Goal: Task Accomplishment & Management: Manage account settings

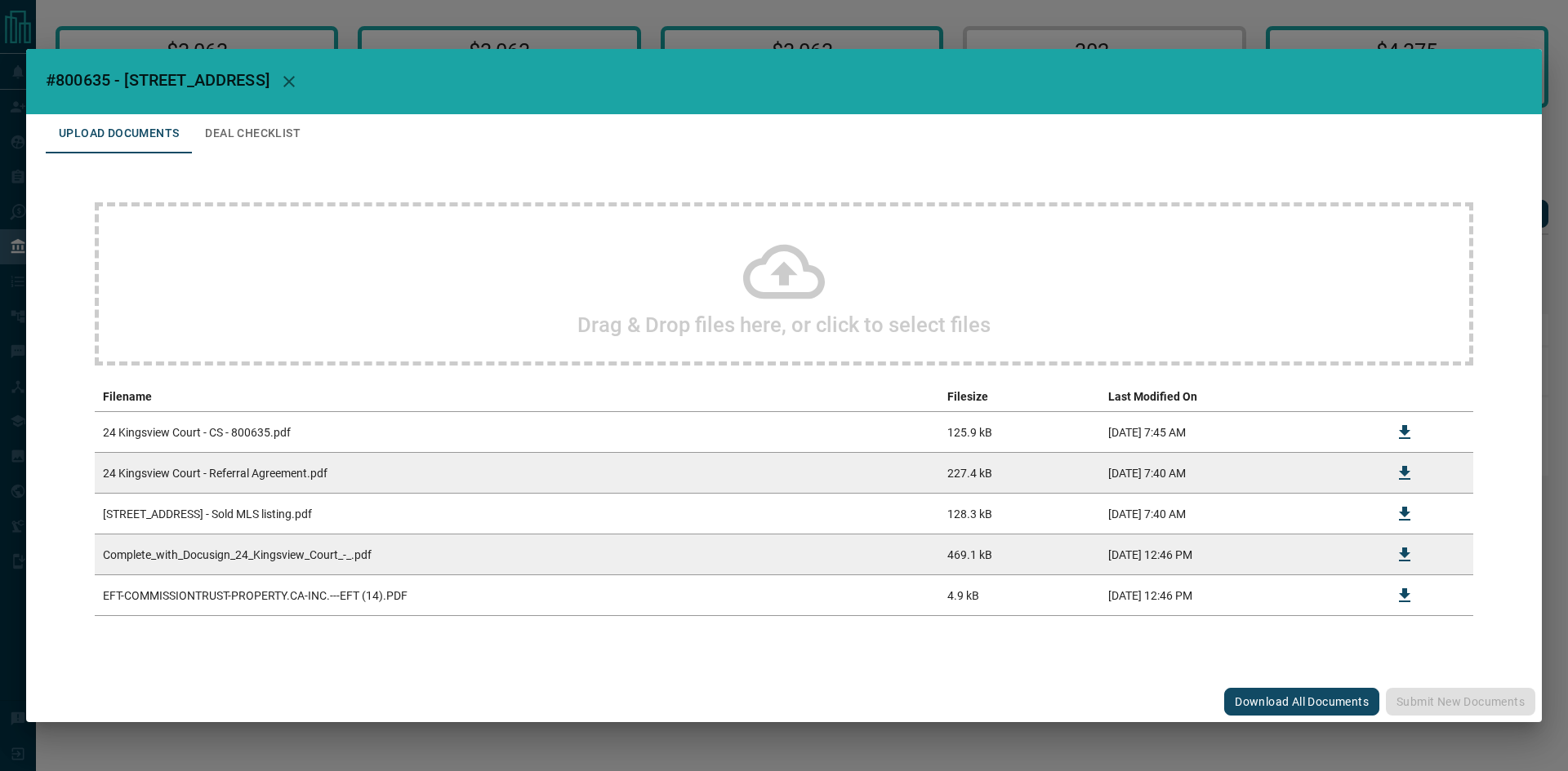
click at [280, 135] on button "Deal Checklist" at bounding box center [253, 134] width 122 height 39
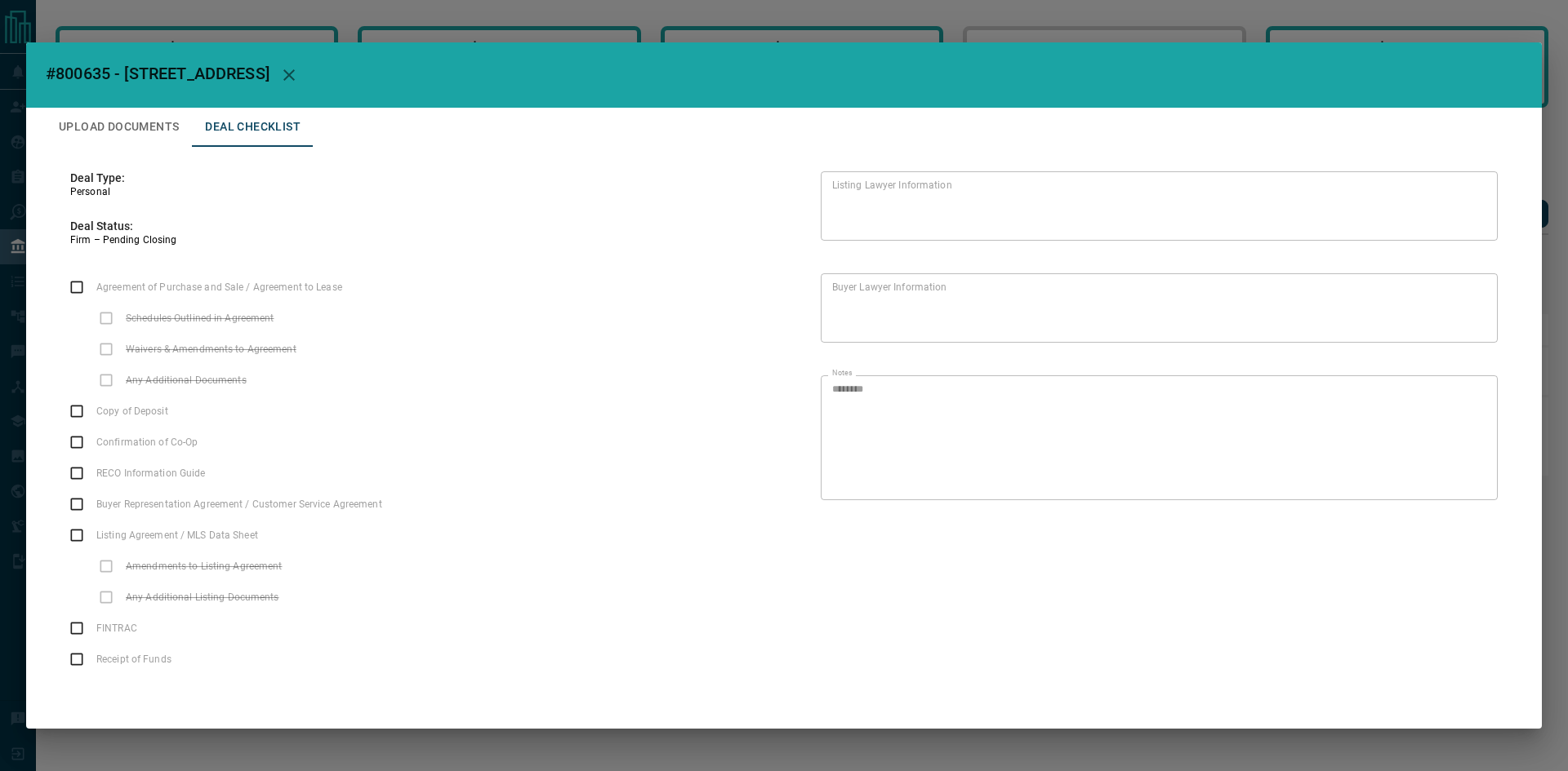
click at [124, 126] on button "Upload Documents" at bounding box center [118, 126] width 146 height 39
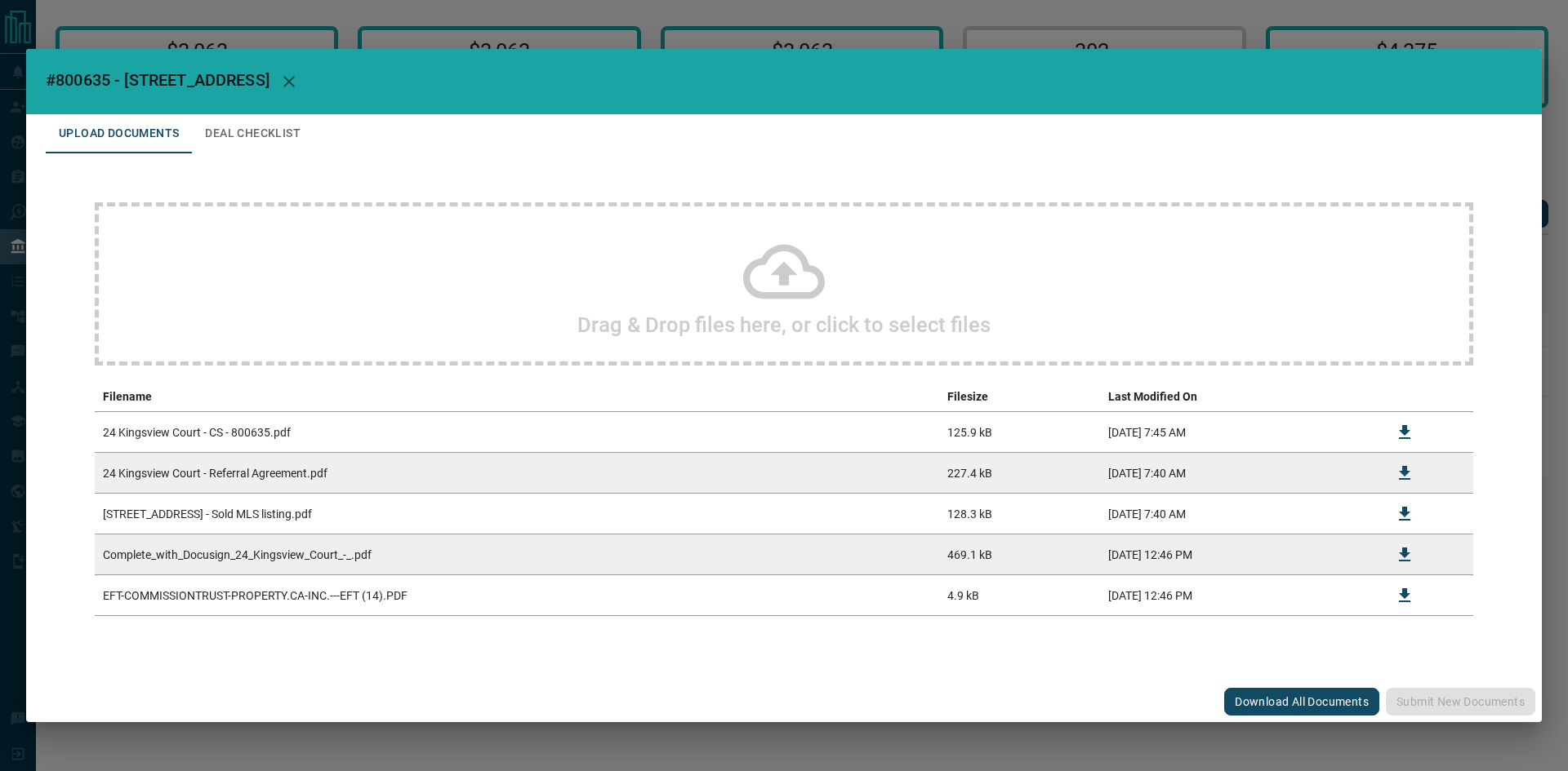
click at [234, 429] on td "24 Kingsview Court - CS - 800635.pdf" at bounding box center [517, 432] width 844 height 41
click at [1402, 598] on icon "Download" at bounding box center [1404, 596] width 20 height 20
click at [1155, 95] on h2 "#800635 - [STREET_ADDRESS]" at bounding box center [784, 82] width 1515 height 65
click at [1407, 435] on icon "Download" at bounding box center [1404, 433] width 20 height 20
click at [1431, 88] on h2 "#800635 - [STREET_ADDRESS]" at bounding box center [784, 82] width 1515 height 65
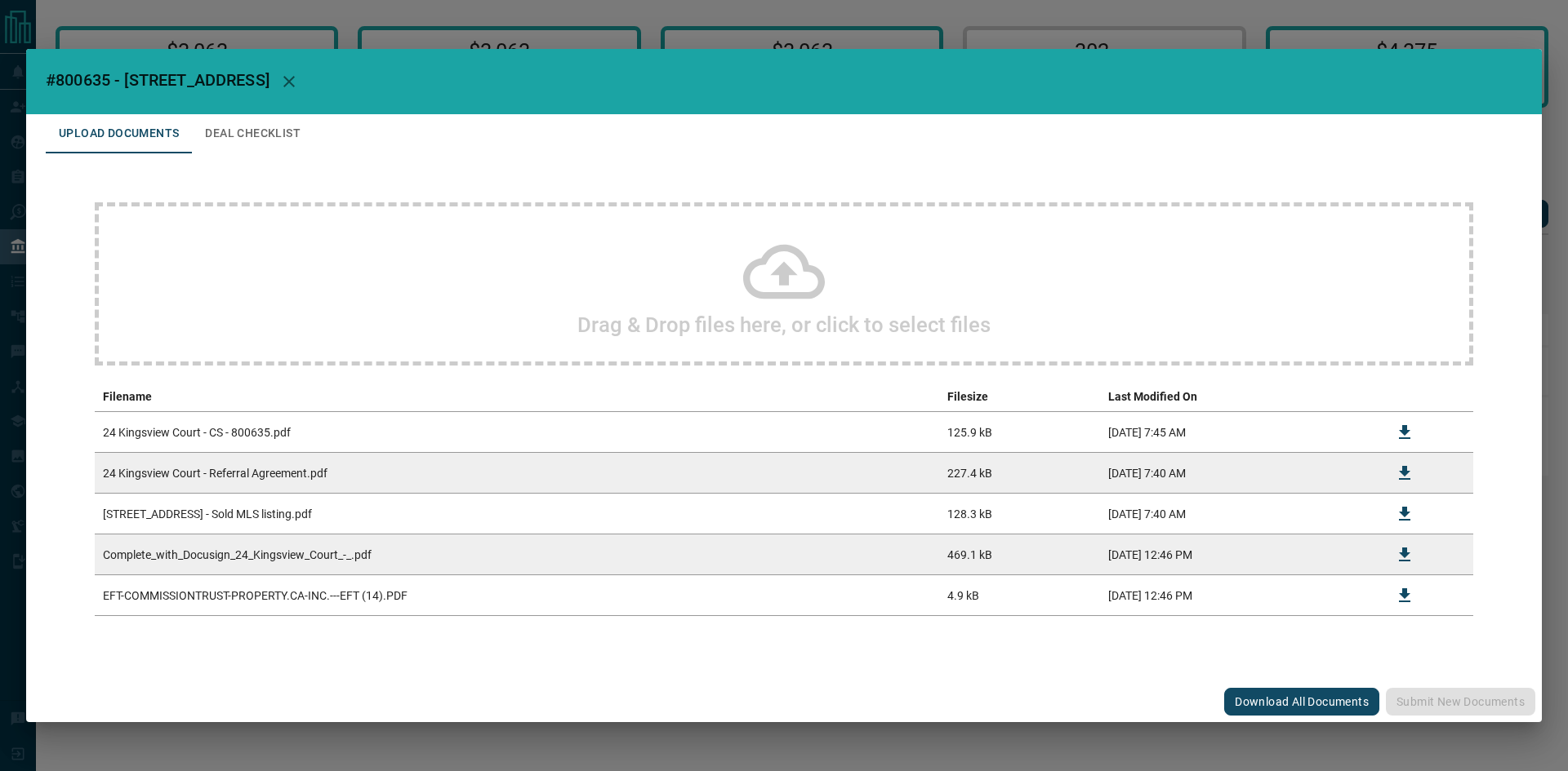
click at [299, 80] on button "button" at bounding box center [288, 81] width 39 height 39
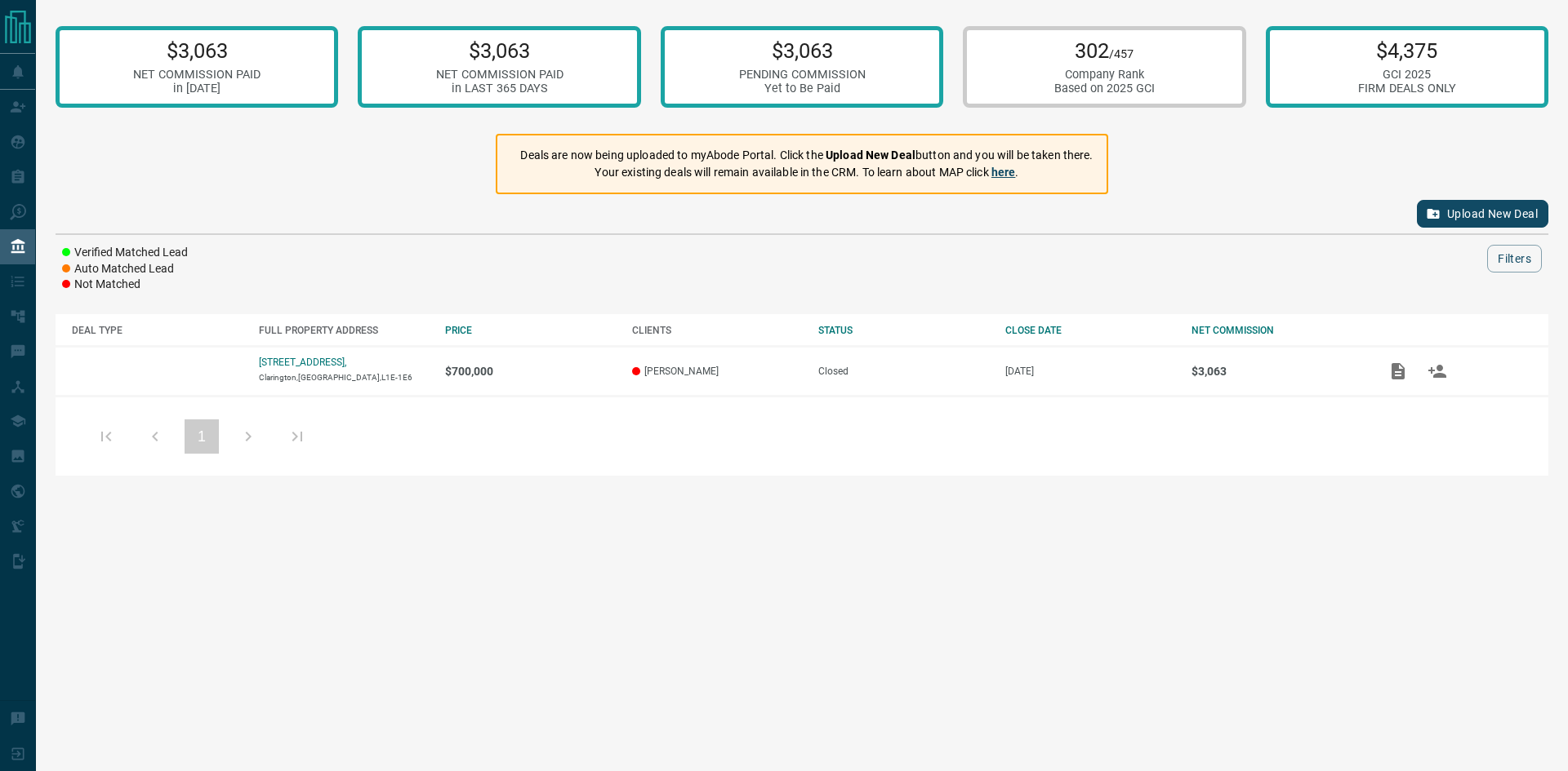
click at [994, 168] on link "here" at bounding box center [1003, 172] width 25 height 13
click at [1506, 215] on button "Upload New Deal" at bounding box center [1483, 214] width 132 height 28
